Goal: Information Seeking & Learning: Find contact information

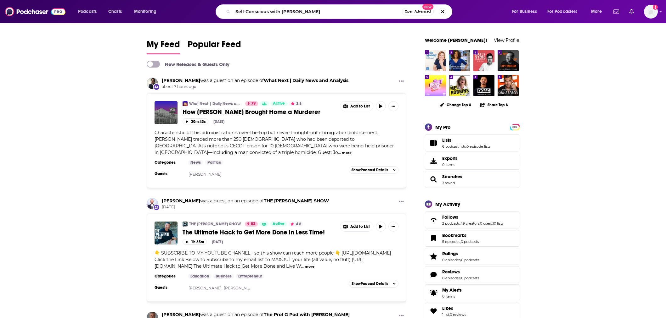
type input "Self-Conscious with [PERSON_NAME]"
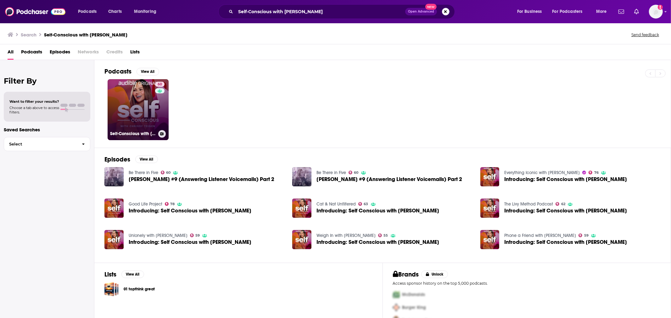
click at [141, 106] on link "60 Self-Conscious with [PERSON_NAME]" at bounding box center [138, 109] width 61 height 61
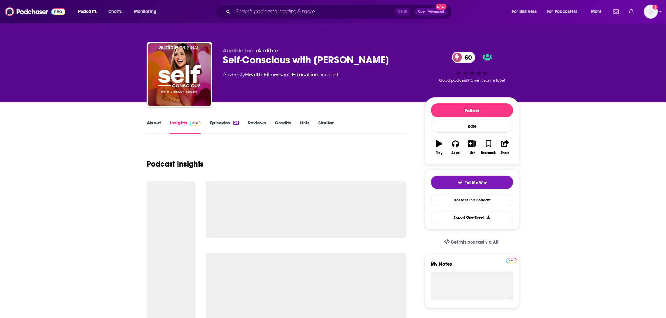
scroll to position [140, 0]
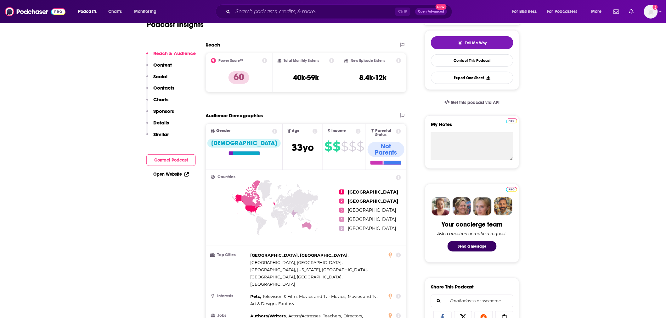
click at [451, 132] on label "My Notes" at bounding box center [472, 126] width 82 height 11
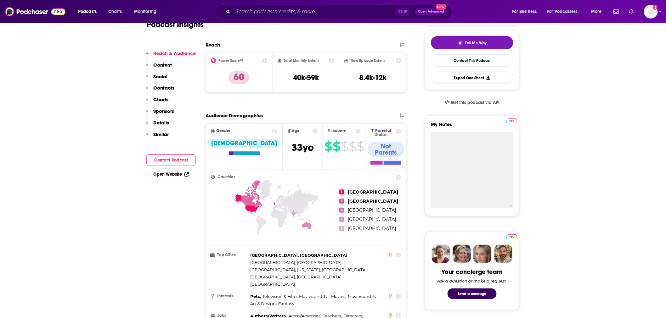
click at [451, 132] on textarea "My Notes" at bounding box center [472, 169] width 82 height 75
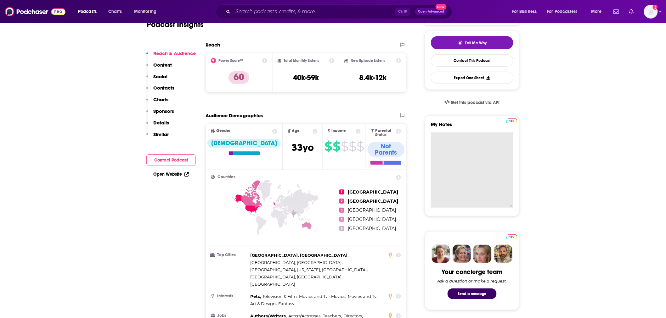
click at [451, 138] on textarea "My Notes" at bounding box center [472, 169] width 82 height 75
paste textarea "[PERSON_NAME] is the producer for Self-Conscious with [PERSON_NAME], Audible’s …"
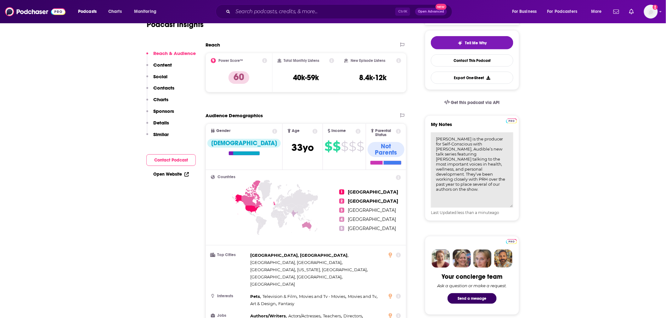
click at [436, 141] on textarea "[PERSON_NAME] is the producer for Self-Conscious with [PERSON_NAME], Audible’s …" at bounding box center [472, 169] width 82 height 75
click at [447, 140] on textarea "[PERSON_NAME] is the producer for Self-Conscious with [PERSON_NAME], Audible’s …" at bounding box center [472, 169] width 82 height 75
paste textarea ""[PERSON_NAME][EMAIL_ADDRESS][DOMAIN_NAME]" <[PERSON_NAME][EMAIL_ADDRESS][DOMAI…"
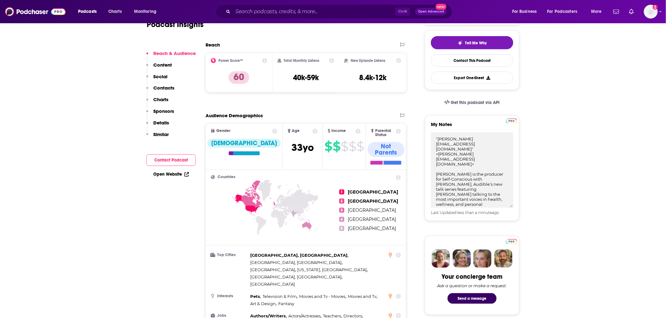
type textarea ""[PERSON_NAME][EMAIL_ADDRESS][DOMAIN_NAME]" <[PERSON_NAME][EMAIL_ADDRESS][DOMAI…"
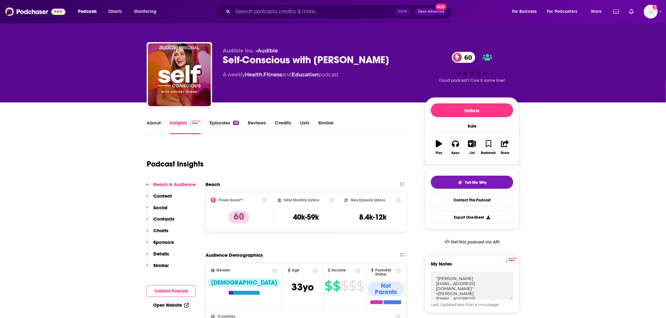
click at [217, 120] on link "Episodes 26" at bounding box center [224, 127] width 29 height 14
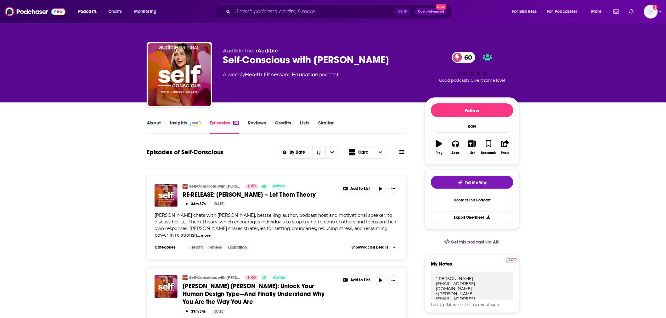
drag, startPoint x: 219, startPoint y: 58, endPoint x: 404, endPoint y: 59, distance: 184.7
click at [404, 59] on div "Audible Inc. • Audible Self-Conscious with [PERSON_NAME] 60 A weekly Health , F…" at bounding box center [333, 76] width 372 height 68
copy h2 "Self-Conscious with [PERSON_NAME]"
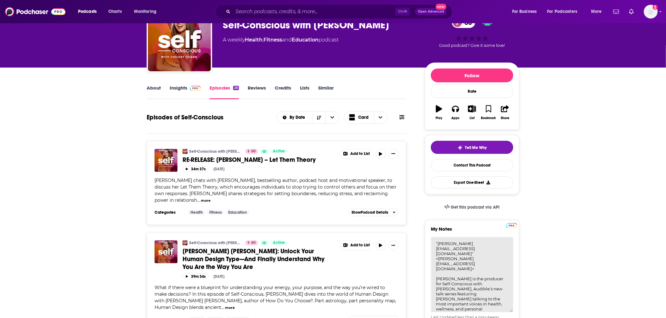
drag, startPoint x: 483, startPoint y: 249, endPoint x: 438, endPoint y: 250, distance: 45.0
click at [438, 250] on textarea ""[PERSON_NAME][EMAIL_ADDRESS][DOMAIN_NAME]" <[PERSON_NAME][EMAIL_ADDRESS][DOMAI…" at bounding box center [472, 274] width 82 height 75
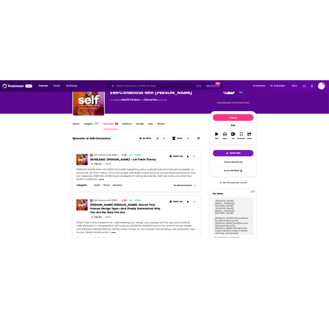
scroll to position [64, 0]
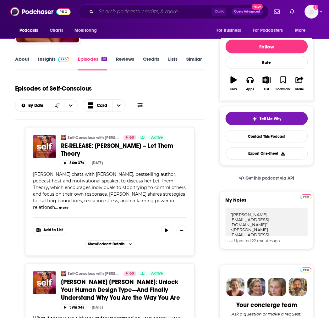
click at [124, 11] on input "Search podcasts, credits, & more..." at bounding box center [154, 12] width 116 height 10
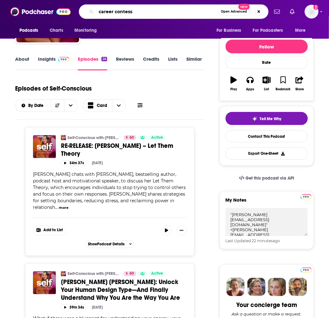
type input "career contessa"
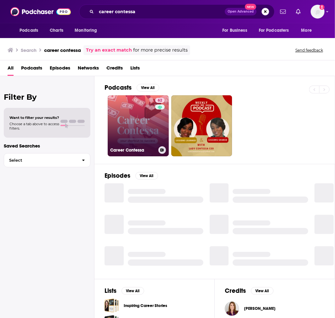
click at [149, 131] on link "62 Career Contessa" at bounding box center [138, 125] width 61 height 61
